Goal: Information Seeking & Learning: Learn about a topic

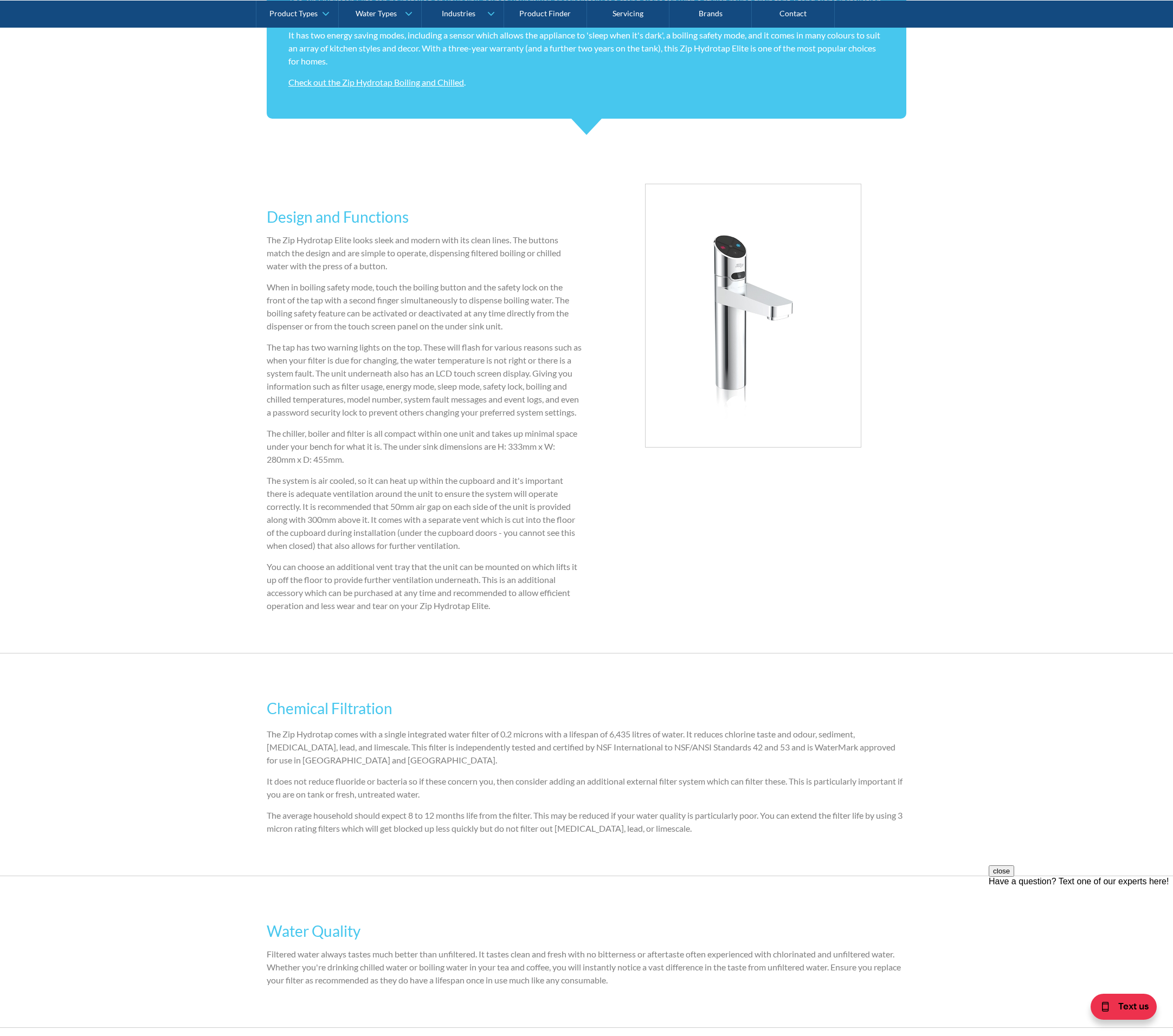
scroll to position [1623, 0]
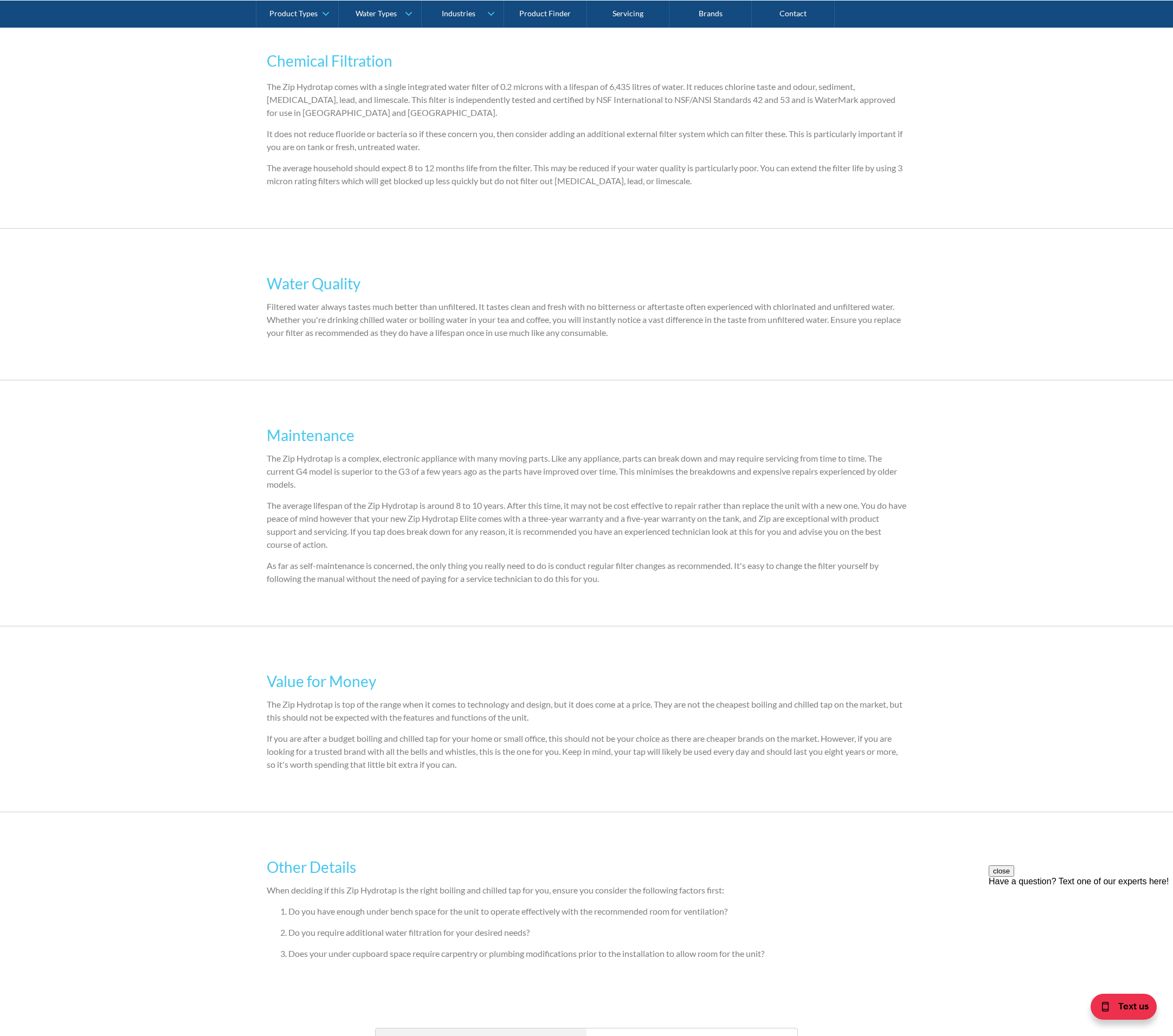
click at [191, 489] on div "Maintenance The Zip Hydrotap is a complex, electronic appliance with many movin…" at bounding box center [586, 503] width 1173 height 246
click at [550, 519] on p "The average lifespan of the Zip Hydrotap is around 8 to 10 years. After this ti…" at bounding box center [586, 524] width 640 height 52
click at [565, 540] on p "The average lifespan of the Zip Hydrotap is around 8 to 10 years. After this ti…" at bounding box center [586, 524] width 640 height 52
click at [617, 593] on div "Maintenance The Zip Hydrotap is a complex, electronic appliance with many movin…" at bounding box center [586, 503] width 640 height 180
drag, startPoint x: 614, startPoint y: 591, endPoint x: 555, endPoint y: 588, distance: 59.1
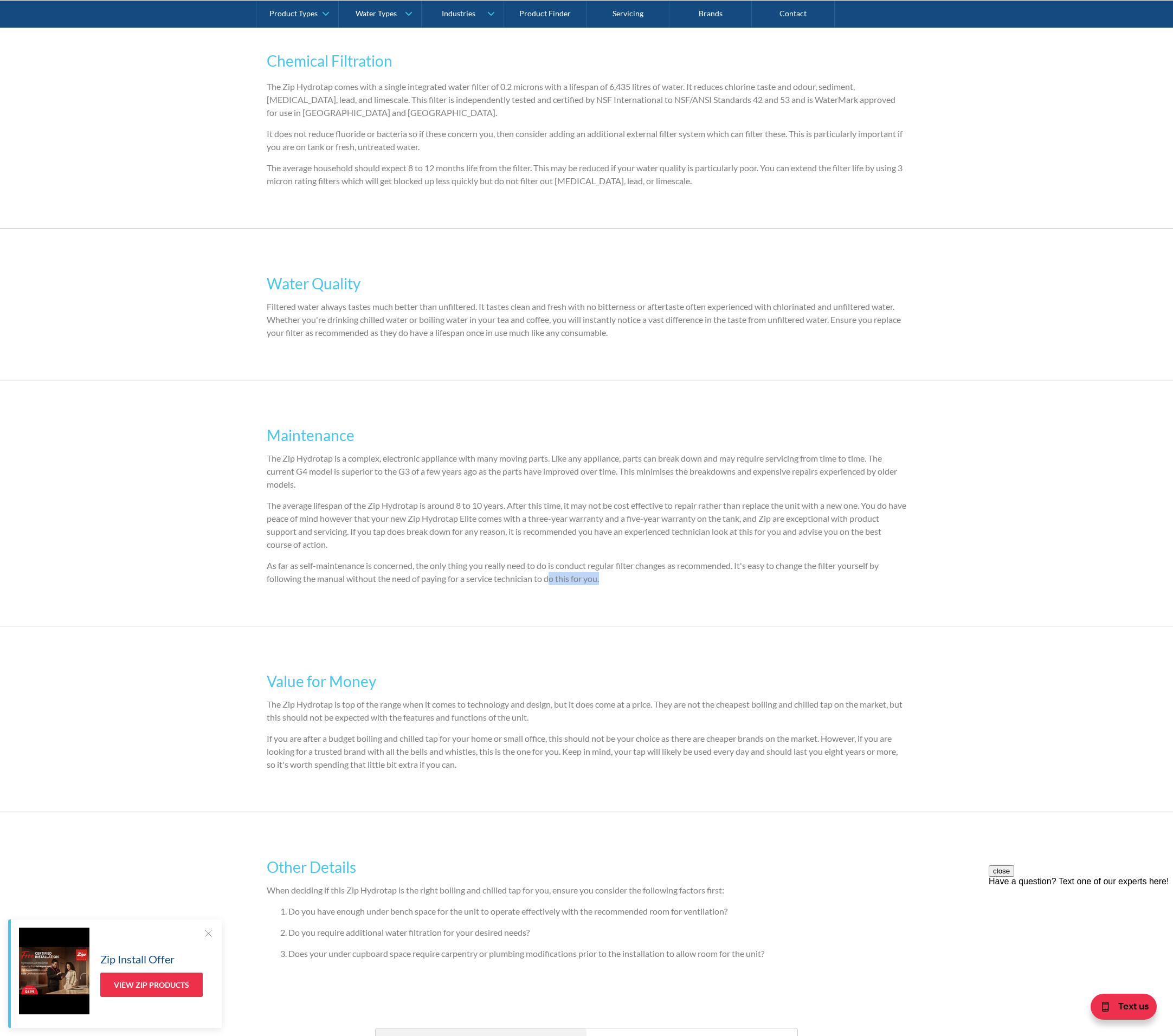
click at [555, 585] on p "As far as self-maintenance is concerned, the only thing you really need to do i…" at bounding box center [586, 572] width 640 height 26
click at [427, 546] on p "The average lifespan of the Zip Hydrotap is around 8 to 10 years. After this ti…" at bounding box center [586, 524] width 640 height 52
drag, startPoint x: 267, startPoint y: 516, endPoint x: 508, endPoint y: 514, distance: 241.0
click at [508, 514] on p "The average lifespan of the Zip Hydrotap is around 8 to 10 years. After this ti…" at bounding box center [586, 524] width 640 height 52
click at [579, 716] on p "The Zip Hydrotap is top of the range when it comes to technology and design, bu…" at bounding box center [586, 711] width 640 height 26
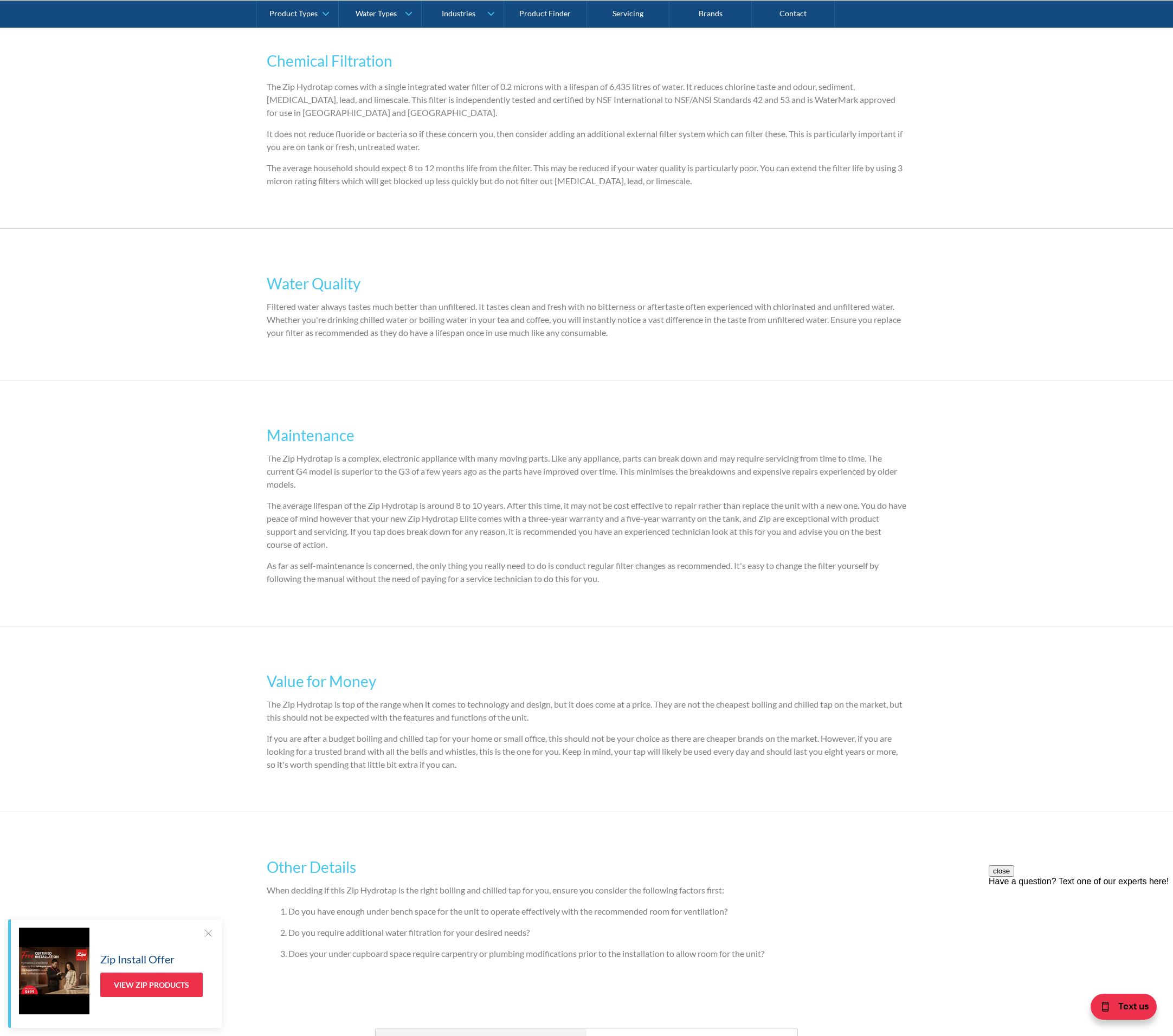
click at [452, 507] on div "Maintenance The Zip Hydrotap is a complex, electronic appliance with many movin…" at bounding box center [586, 503] width 640 height 180
drag, startPoint x: 506, startPoint y: 520, endPoint x: 189, endPoint y: 487, distance: 318.7
click at [270, 518] on p "The average lifespan of the Zip Hydrotap is around 8 to 10 years. After this ti…" at bounding box center [586, 524] width 640 height 52
